Goal: Task Accomplishment & Management: Manage account settings

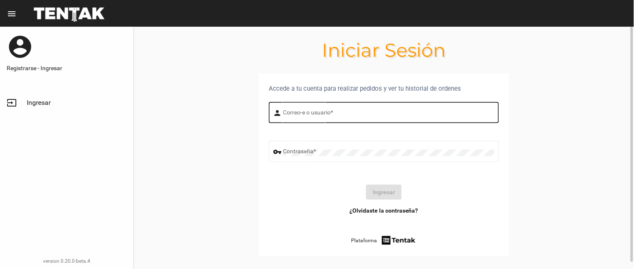
click at [291, 109] on div "Correo-e o usuario *" at bounding box center [388, 111] width 211 height 23
click at [287, 114] on input "Correo-e o usuario *" at bounding box center [388, 114] width 211 height 7
type input "flopyganora"
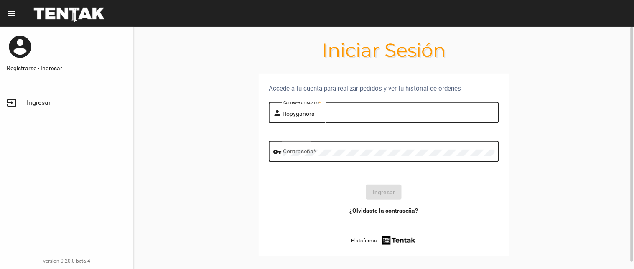
click at [358, 149] on div "Contraseña *" at bounding box center [388, 150] width 211 height 23
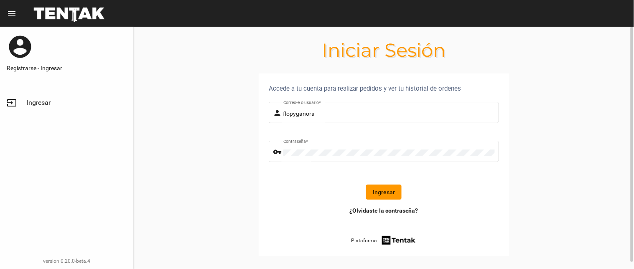
click at [376, 186] on button "Ingresar" at bounding box center [384, 192] width 36 height 15
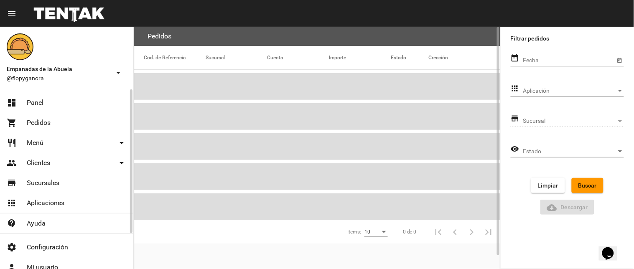
click at [41, 102] on span "Panel" at bounding box center [35, 103] width 17 height 8
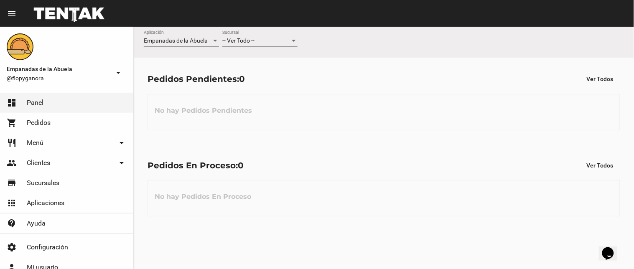
click at [278, 48] on div "-- Ver Todo -- Sucursal" at bounding box center [259, 43] width 75 height 24
click at [278, 42] on div "-- Ver Todo --" at bounding box center [256, 41] width 68 height 7
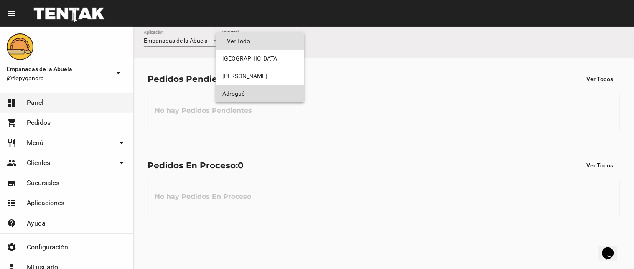
click at [272, 90] on span "Adrogué" at bounding box center [259, 94] width 75 height 18
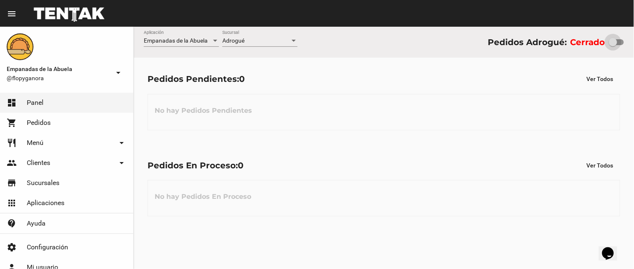
click at [610, 42] on div at bounding box center [613, 42] width 8 height 8
click at [613, 45] on input "checkbox" at bounding box center [613, 45] width 0 height 0
checkbox input "true"
